Goal: Task Accomplishment & Management: Manage account settings

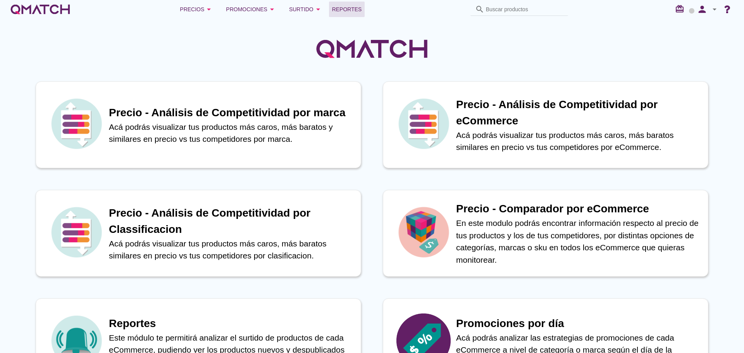
click at [336, 9] on span "Reportes" at bounding box center [347, 9] width 30 height 9
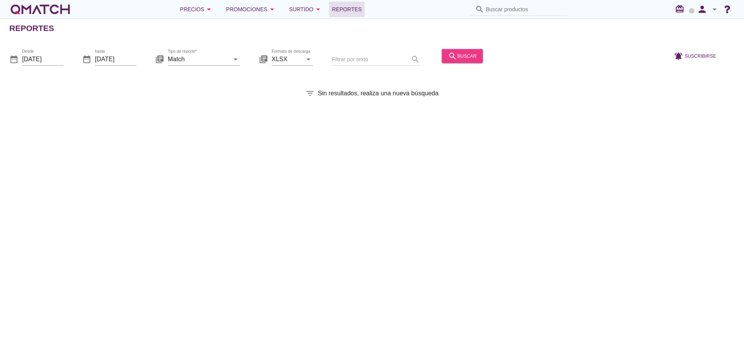
click at [453, 58] on div "search buscar" at bounding box center [462, 55] width 29 height 9
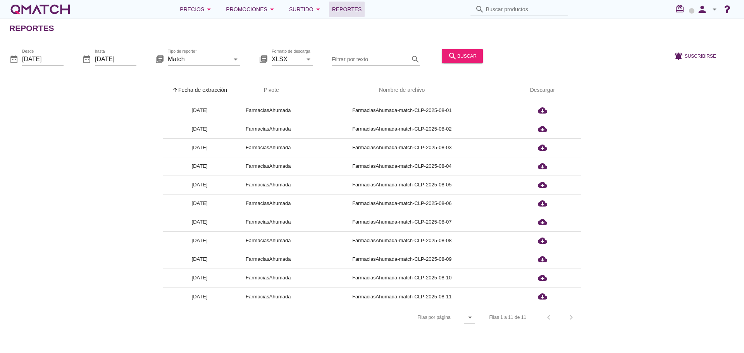
click at [195, 92] on th "arrow_upward Fecha de extracción" at bounding box center [200, 90] width 74 height 22
click at [706, 7] on icon "person" at bounding box center [703, 9] width 16 height 11
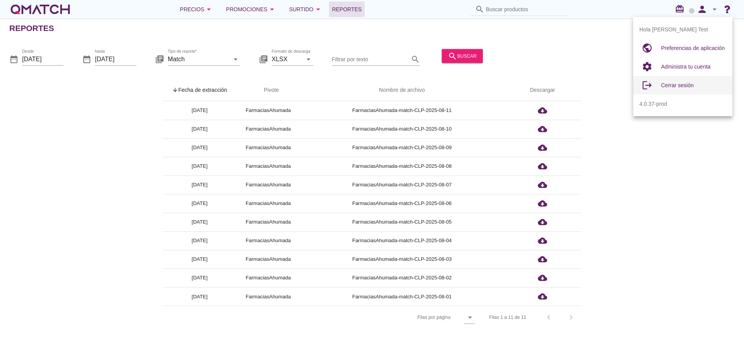
click at [688, 85] on span "Cerrar sesión" at bounding box center [677, 85] width 33 height 6
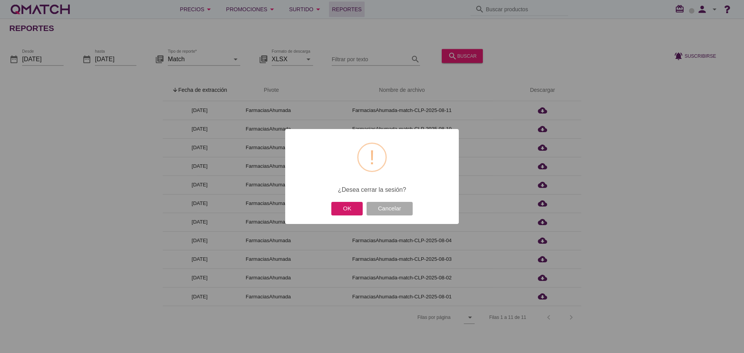
click at [348, 213] on button "OK" at bounding box center [346, 209] width 31 height 14
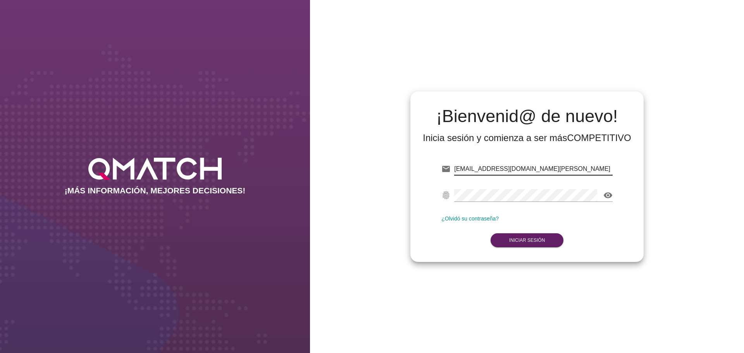
click at [570, 174] on input "[EMAIL_ADDRESS][DOMAIN_NAME][PERSON_NAME]" at bounding box center [533, 169] width 159 height 12
type input "[EMAIL_ADDRESS][DOMAIN_NAME]"
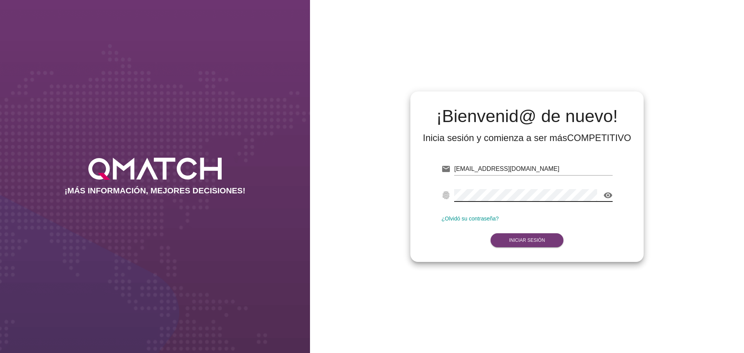
click at [522, 239] on strong "Iniciar Sesión" at bounding box center [527, 240] width 36 height 5
